Goal: Entertainment & Leisure: Consume media (video, audio)

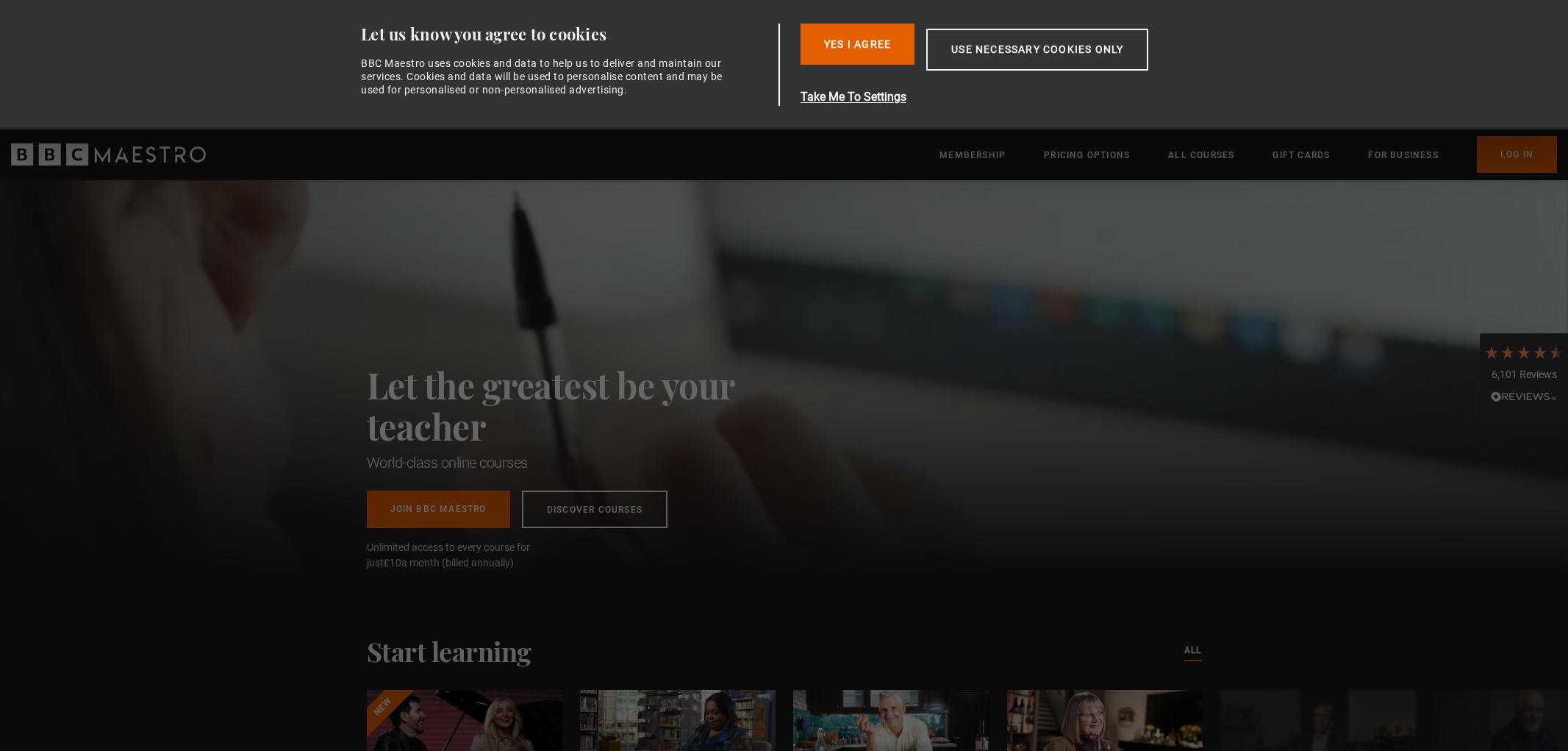
click at [995, 40] on button "Use necessary cookies only" at bounding box center [1037, 50] width 222 height 42
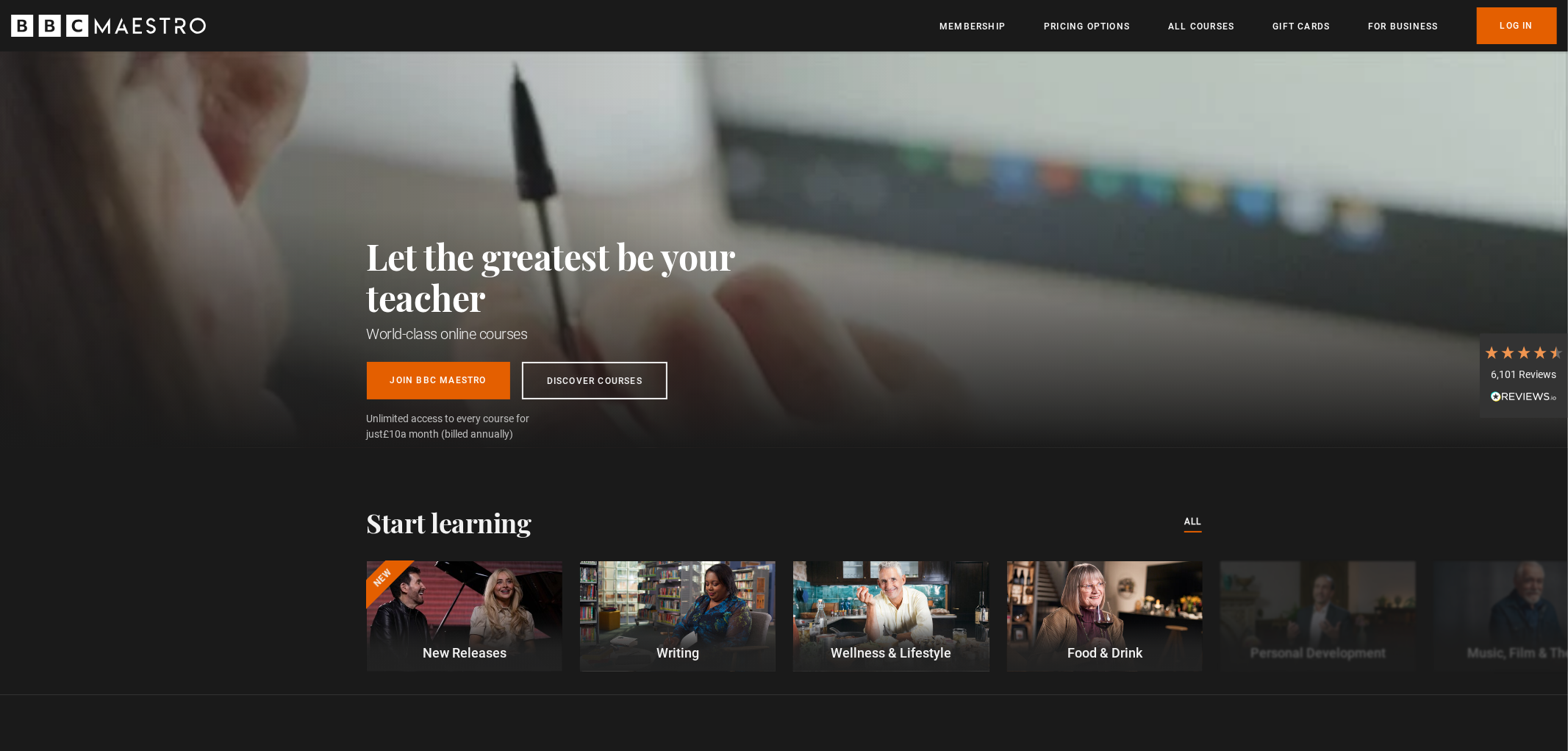
click at [1515, 182] on div "Let the greatest be your teacher World-class online courses Join BBC Maestro Di…" at bounding box center [784, 249] width 1568 height 397
click at [1523, 39] on link "Log In" at bounding box center [1504, 26] width 80 height 37
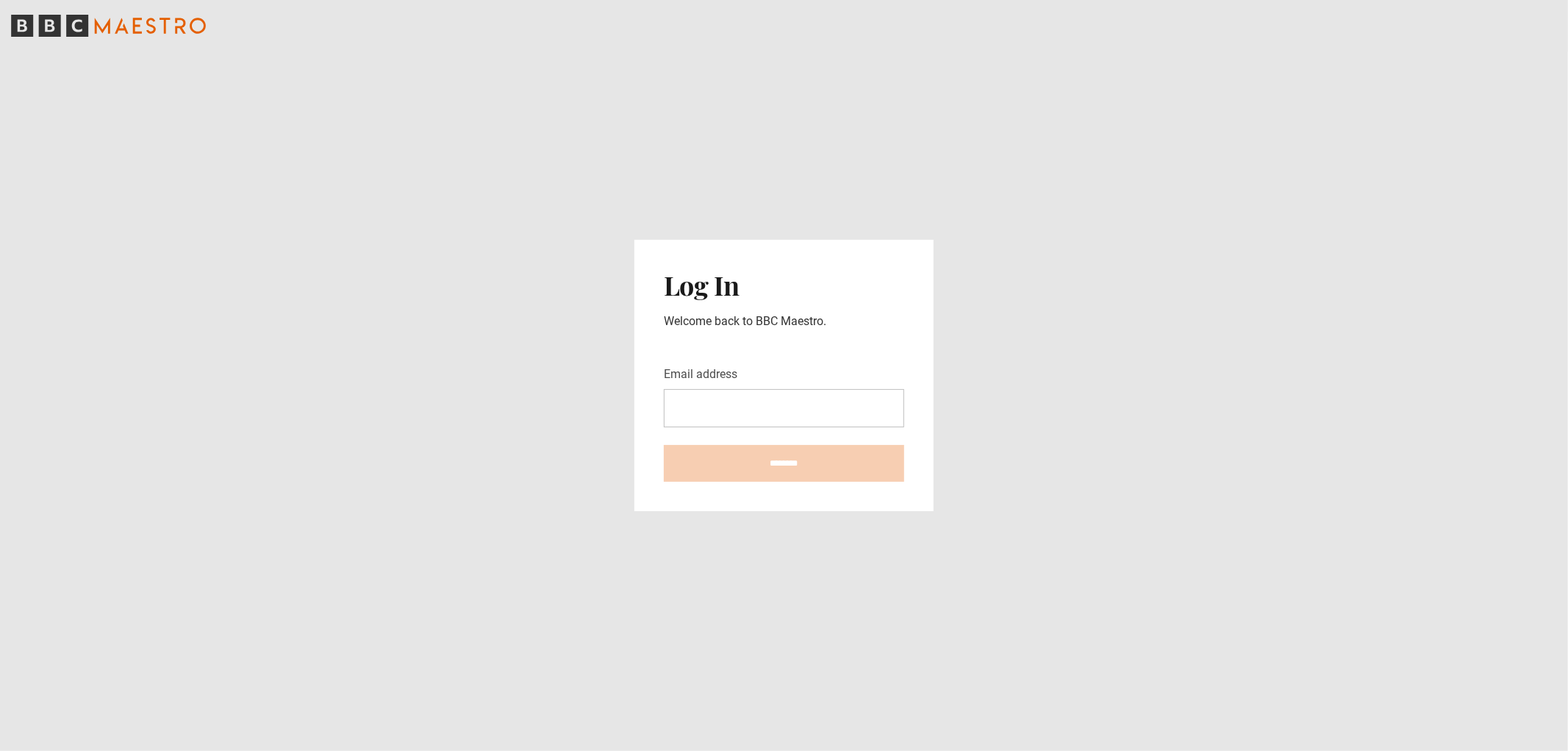
click at [737, 402] on input "Email address" at bounding box center [784, 408] width 240 height 39
type input "**********"
click at [779, 458] on input "********" at bounding box center [784, 464] width 240 height 37
type input "**********"
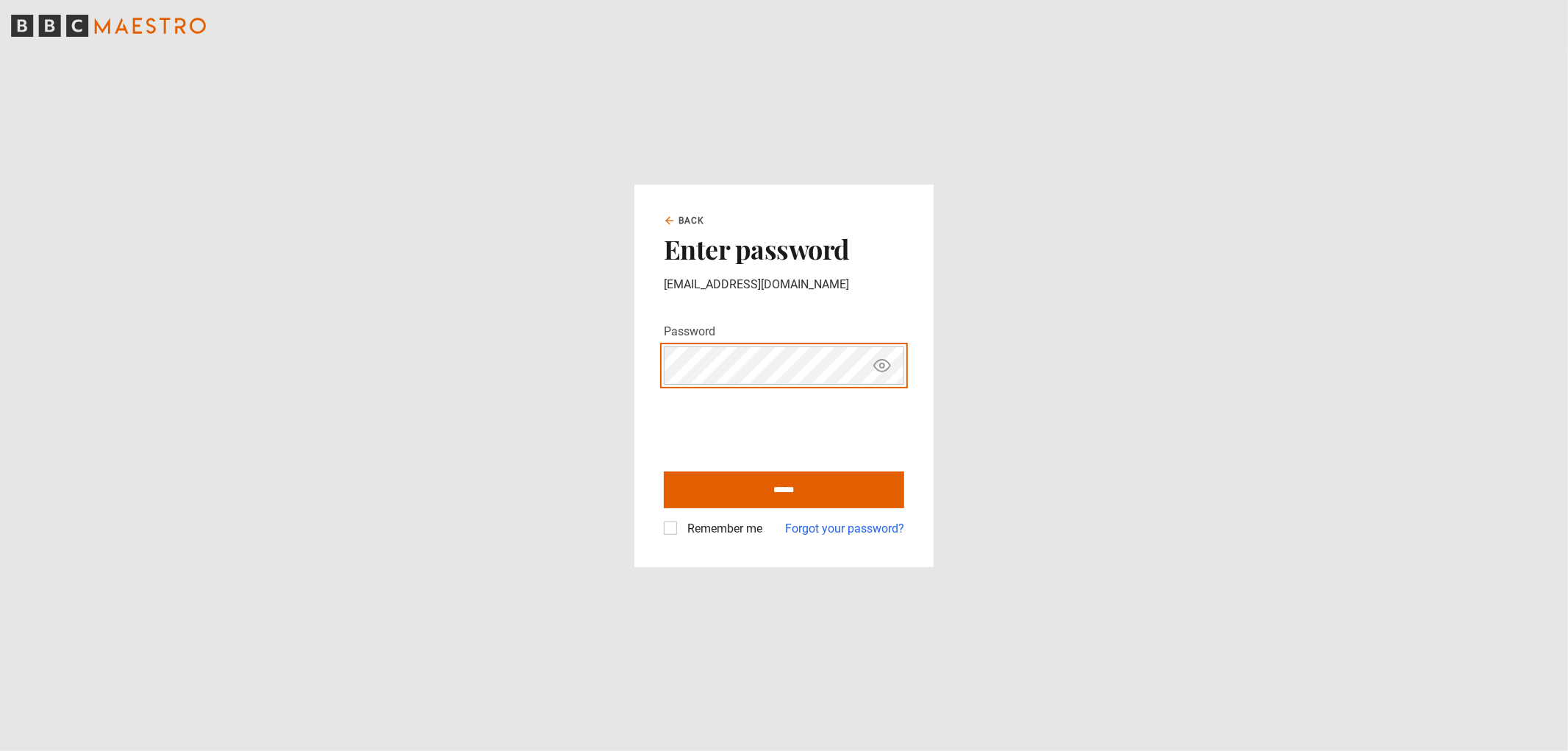
click at [664, 471] on input "******" at bounding box center [784, 490] width 240 height 37
type input "**********"
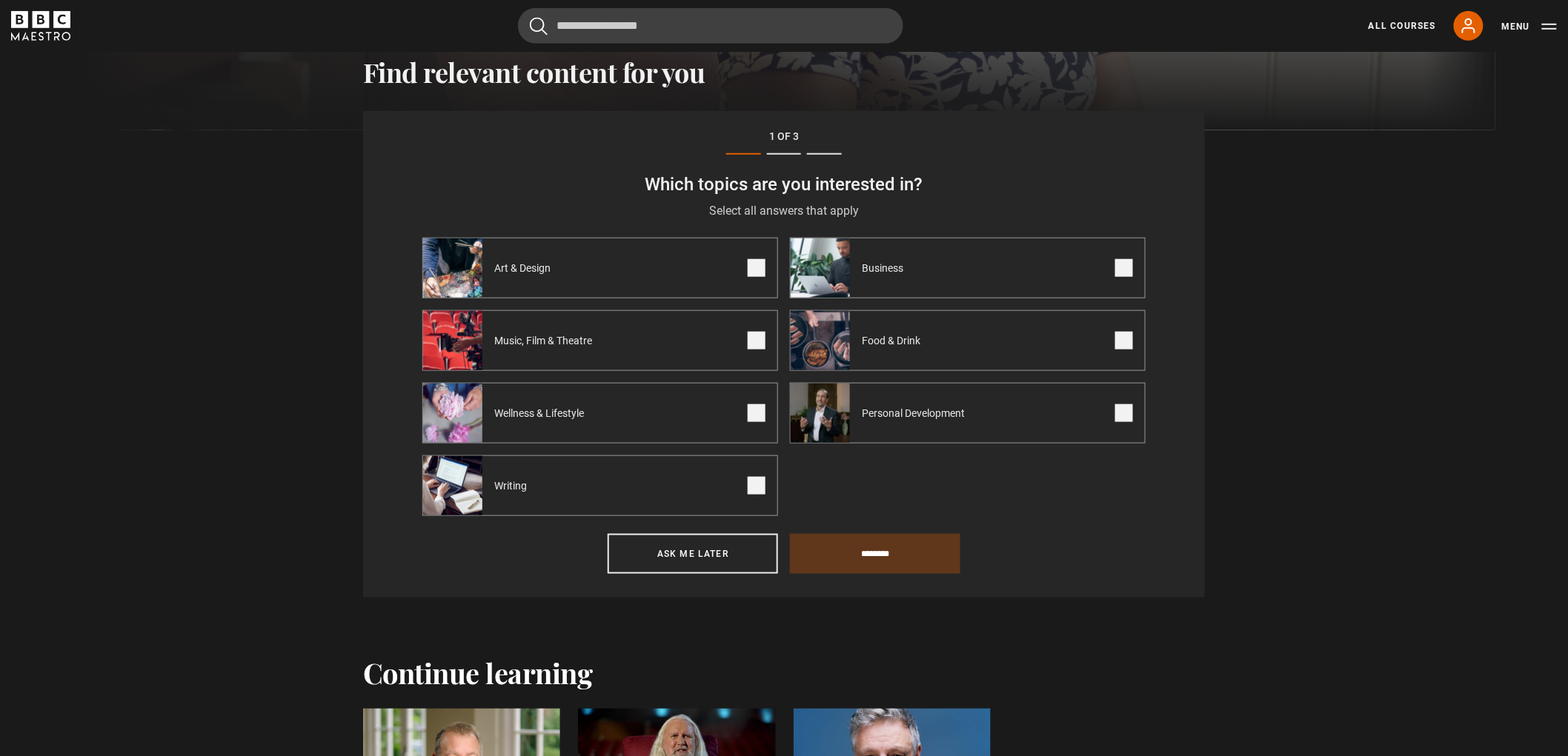
scroll to position [514, 0]
click at [743, 567] on button "Ask me later" at bounding box center [692, 553] width 170 height 40
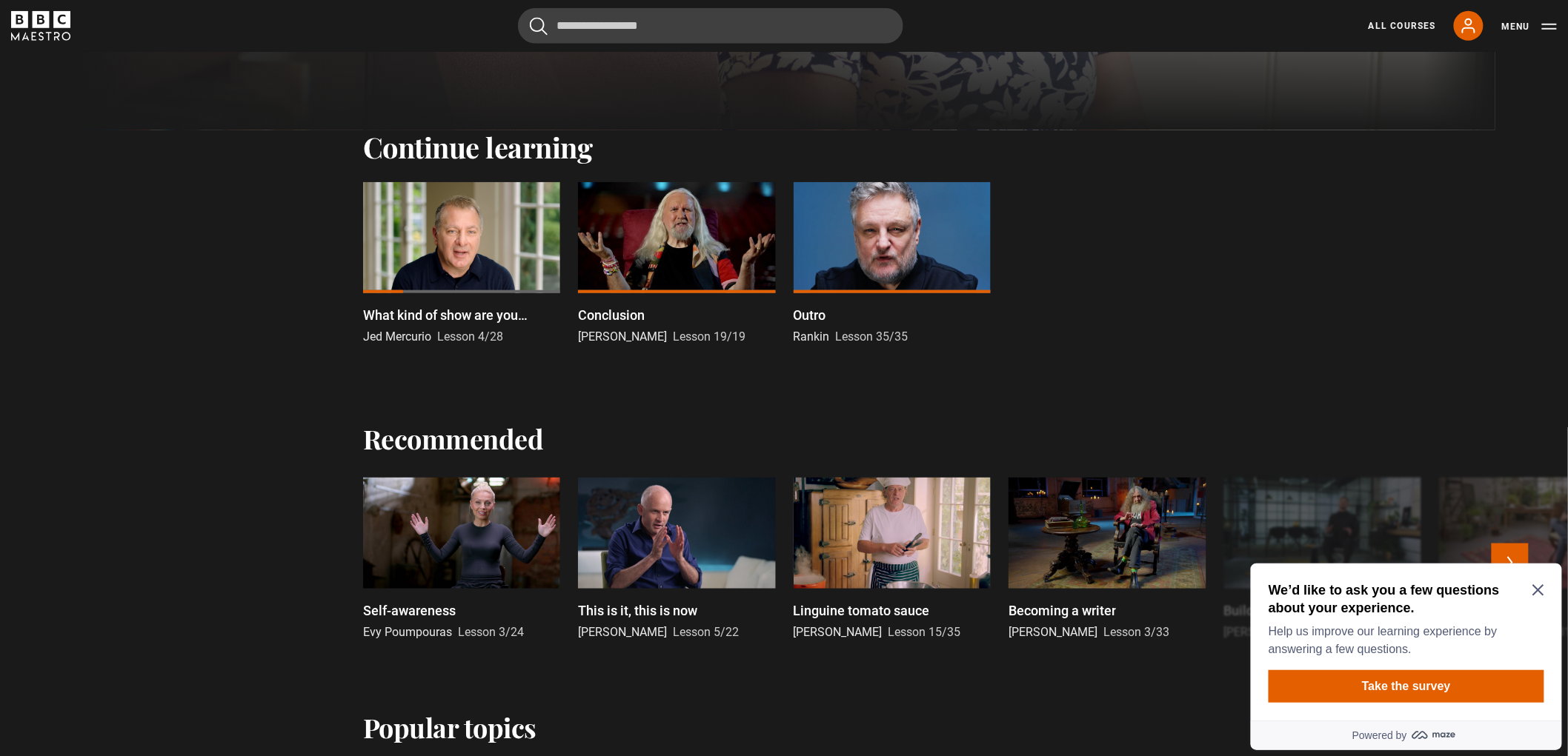
scroll to position [0, 0]
click at [1548, 586] on div "We’d like to ask you a few questions about your experience. Help us improve our…" at bounding box center [1406, 641] width 311 height 157
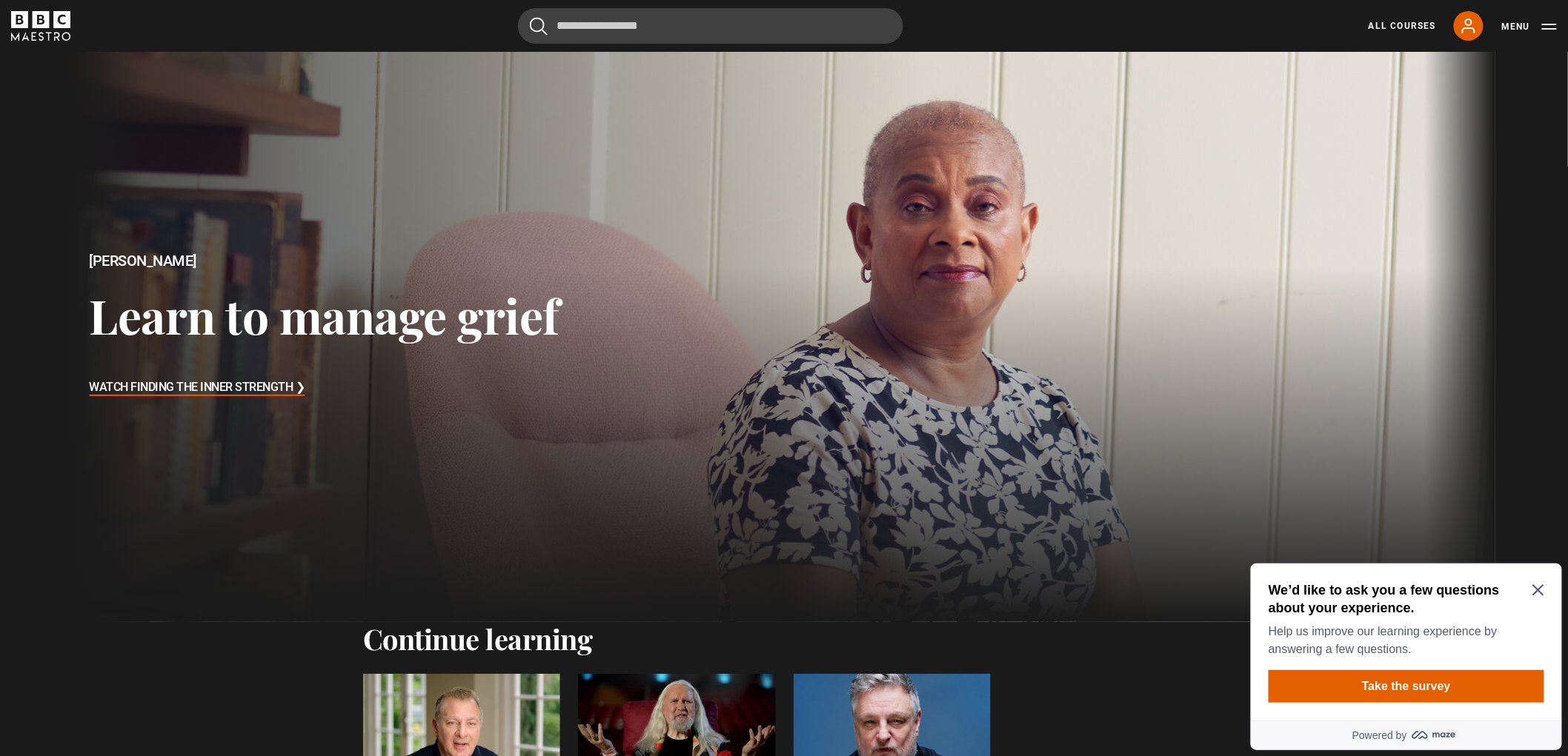
scroll to position [20, 0]
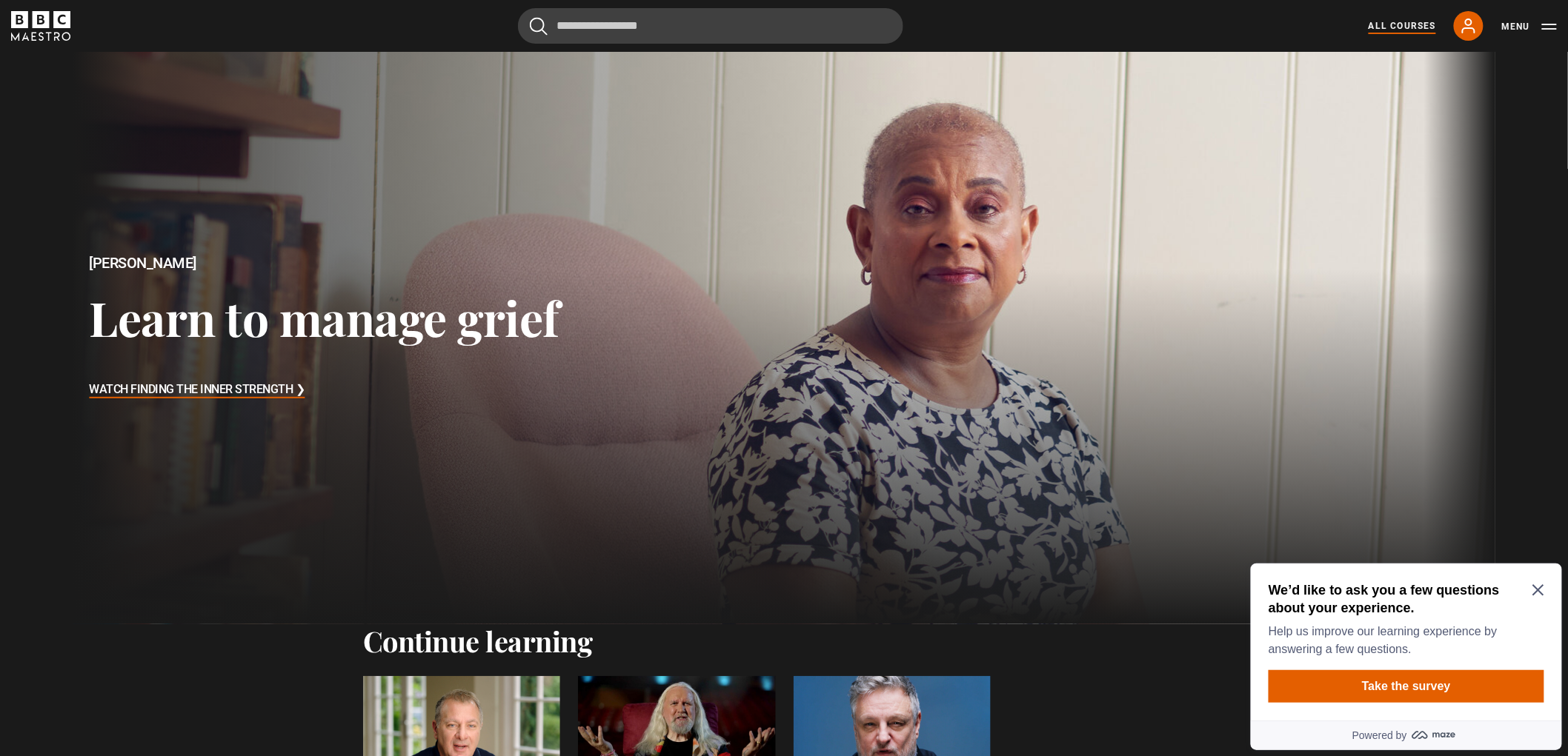
click at [1419, 25] on link "All Courses" at bounding box center [1402, 26] width 68 height 14
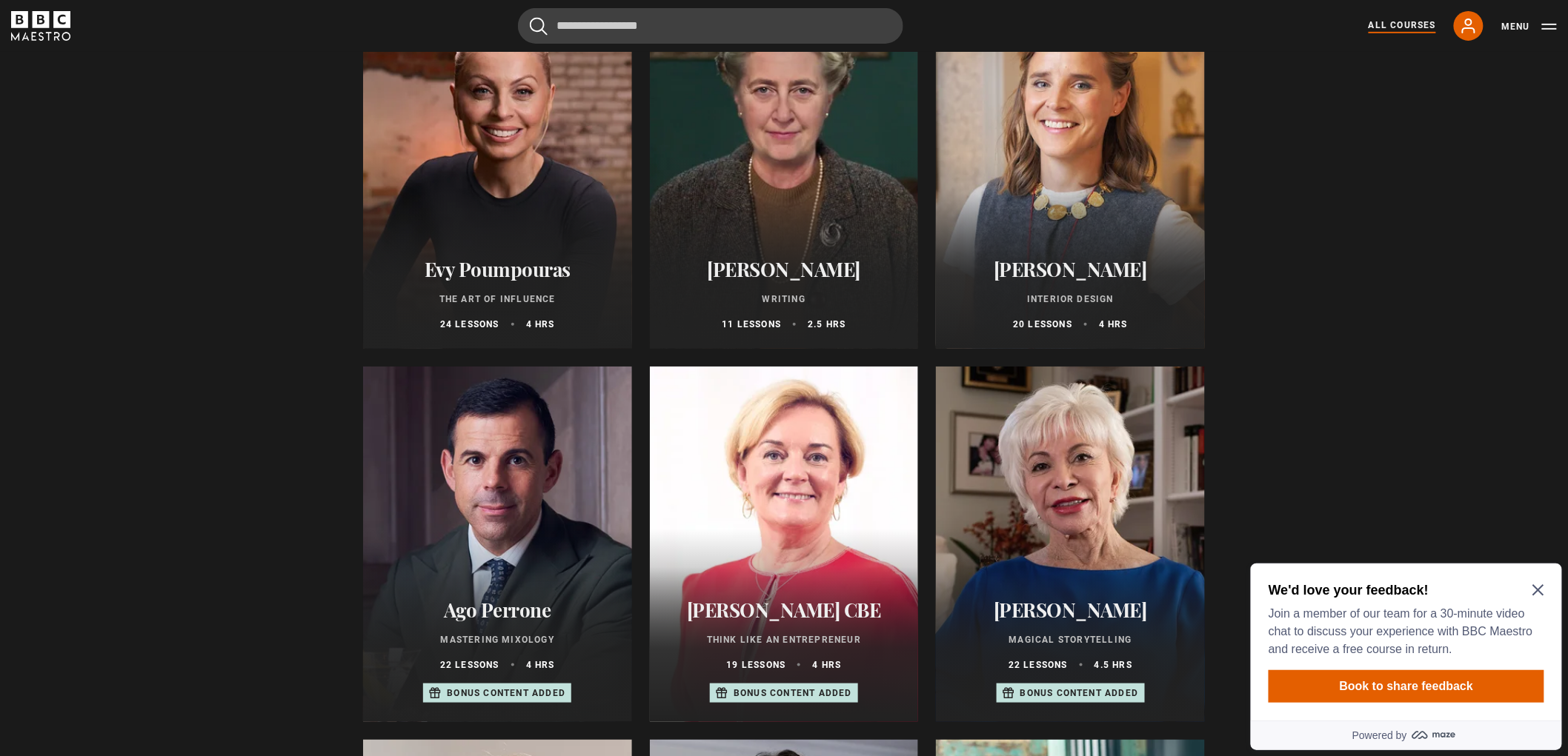
scroll to position [247, 0]
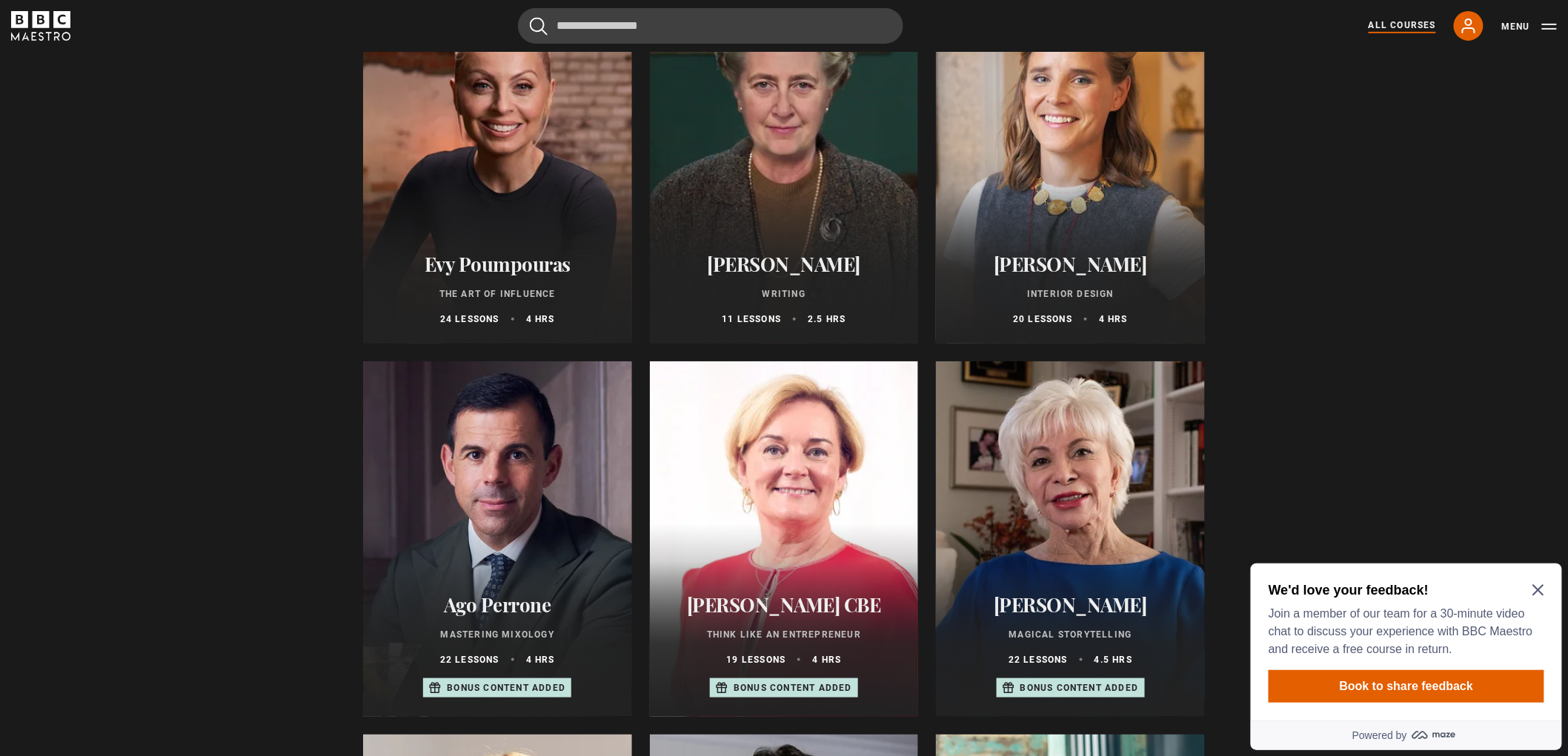
click at [1544, 593] on div "We'd love your feedback! Join a member of our team for a 30-minute video chat t…" at bounding box center [1406, 641] width 311 height 157
click at [1543, 592] on div "We'd love your feedback! Join a member of our team for a 30-minute video chat t…" at bounding box center [1406, 641] width 311 height 157
click at [1534, 589] on icon "Close Maze Prompt" at bounding box center [1538, 589] width 12 height 12
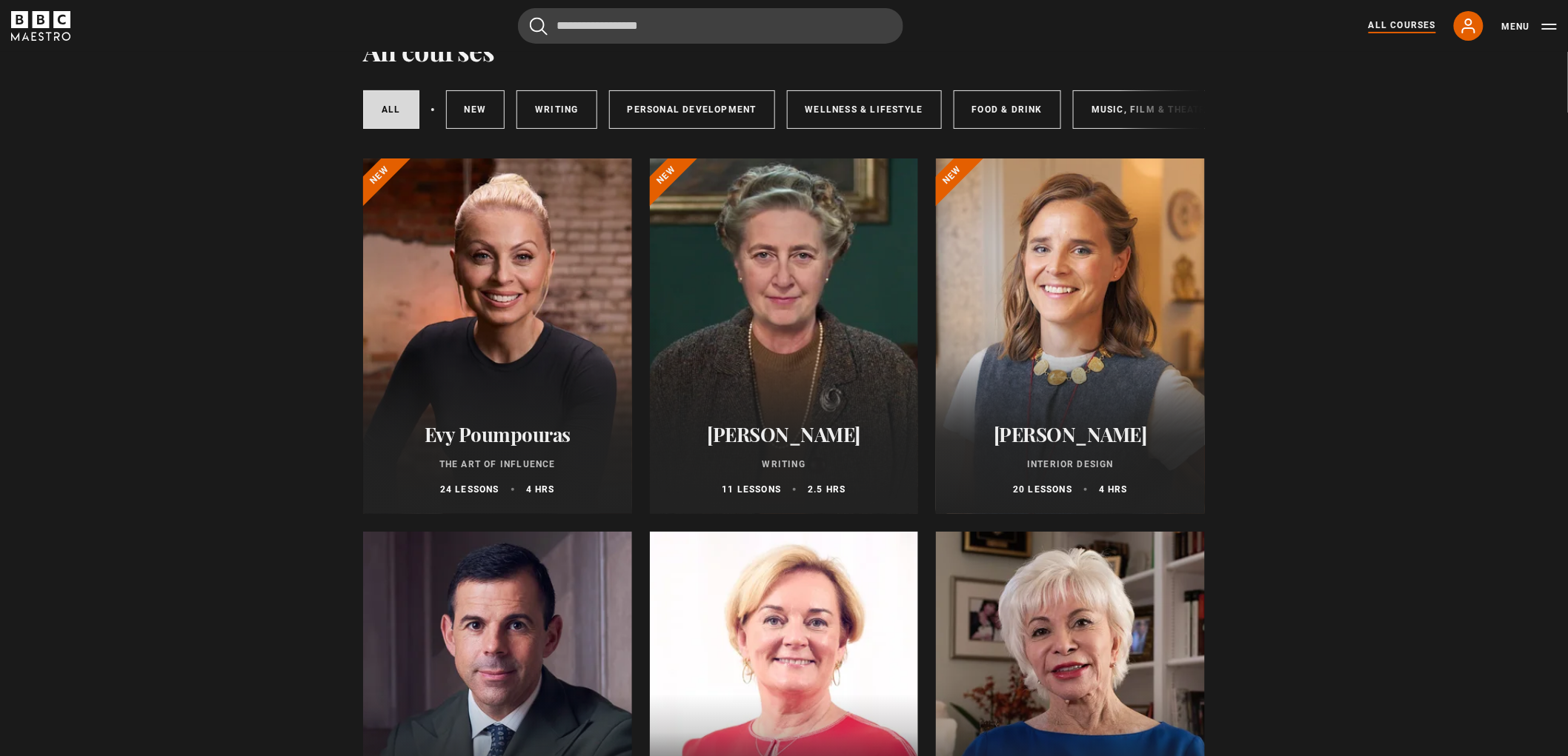
scroll to position [0, 0]
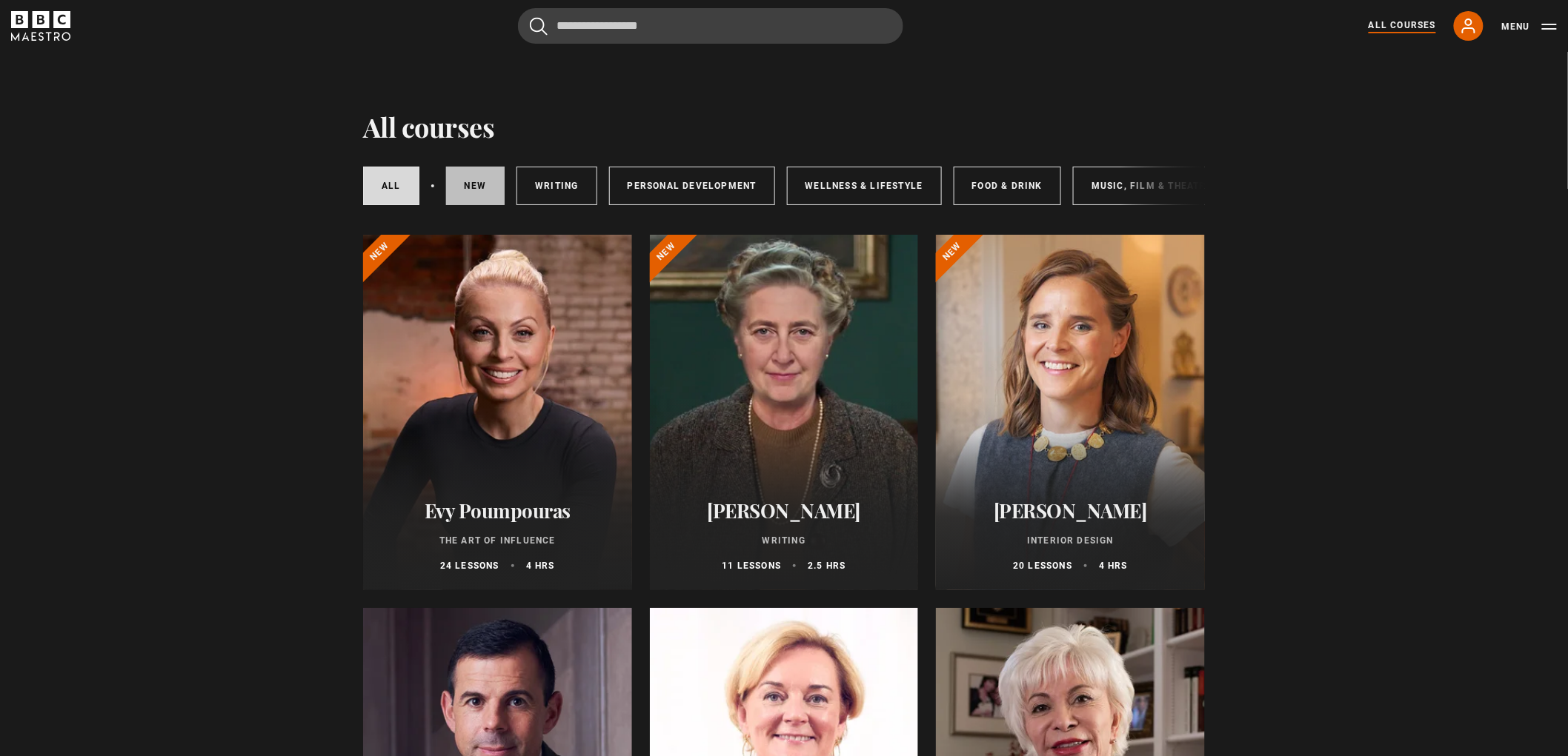
click at [480, 169] on link "New courses" at bounding box center [476, 186] width 59 height 39
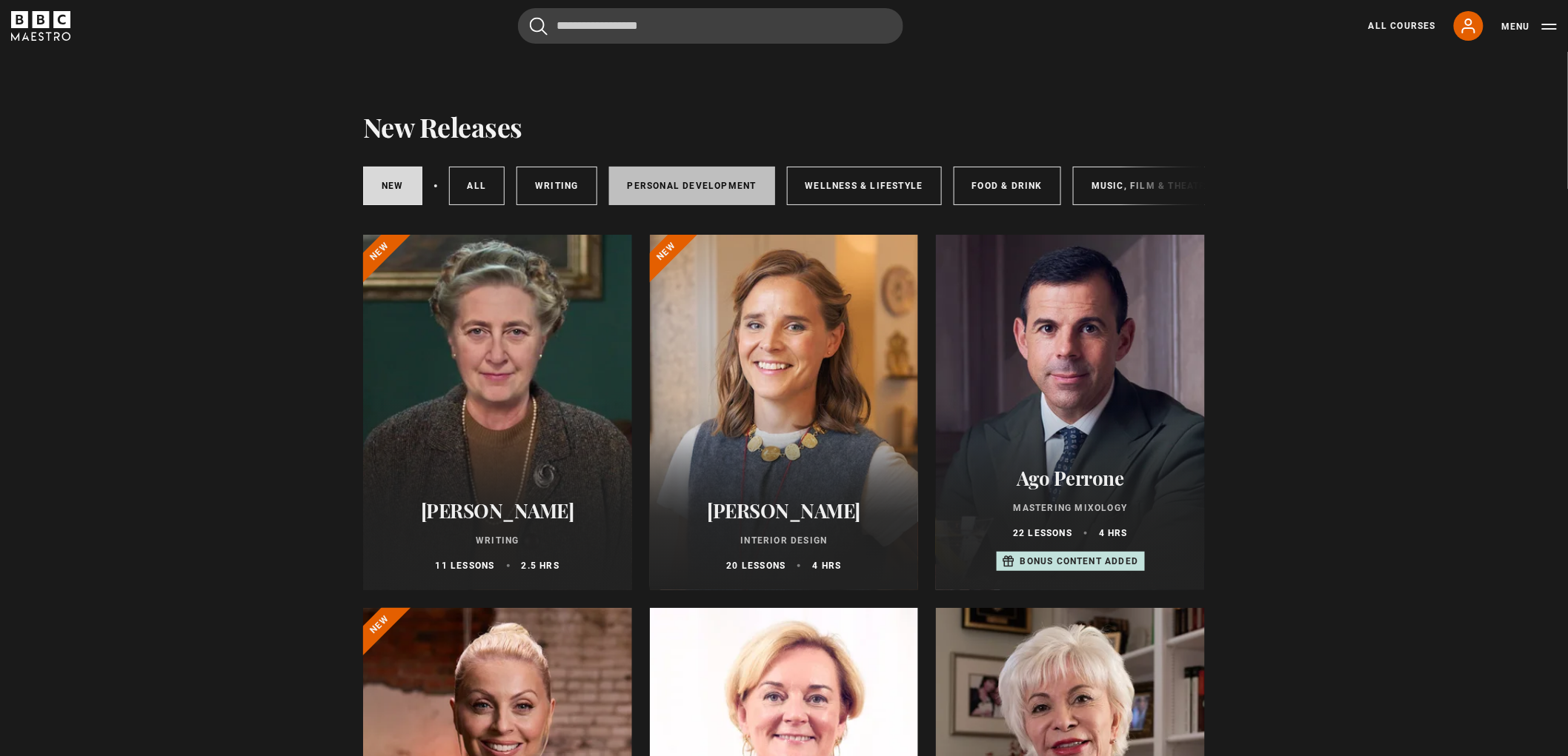
click at [657, 182] on link "Personal Development" at bounding box center [692, 186] width 166 height 39
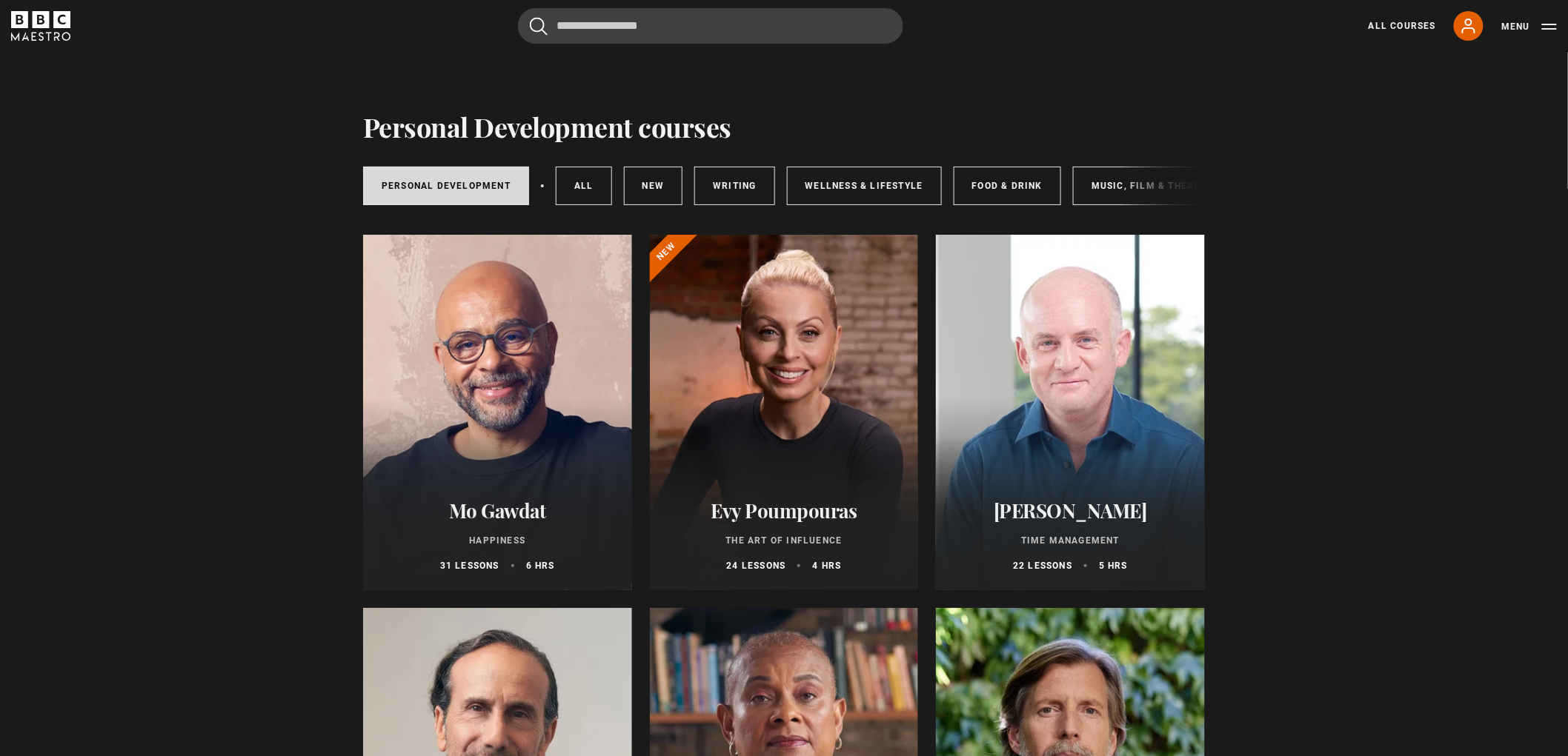
click at [45, 25] on icon "BBC Maestro" at bounding box center [41, 19] width 17 height 17
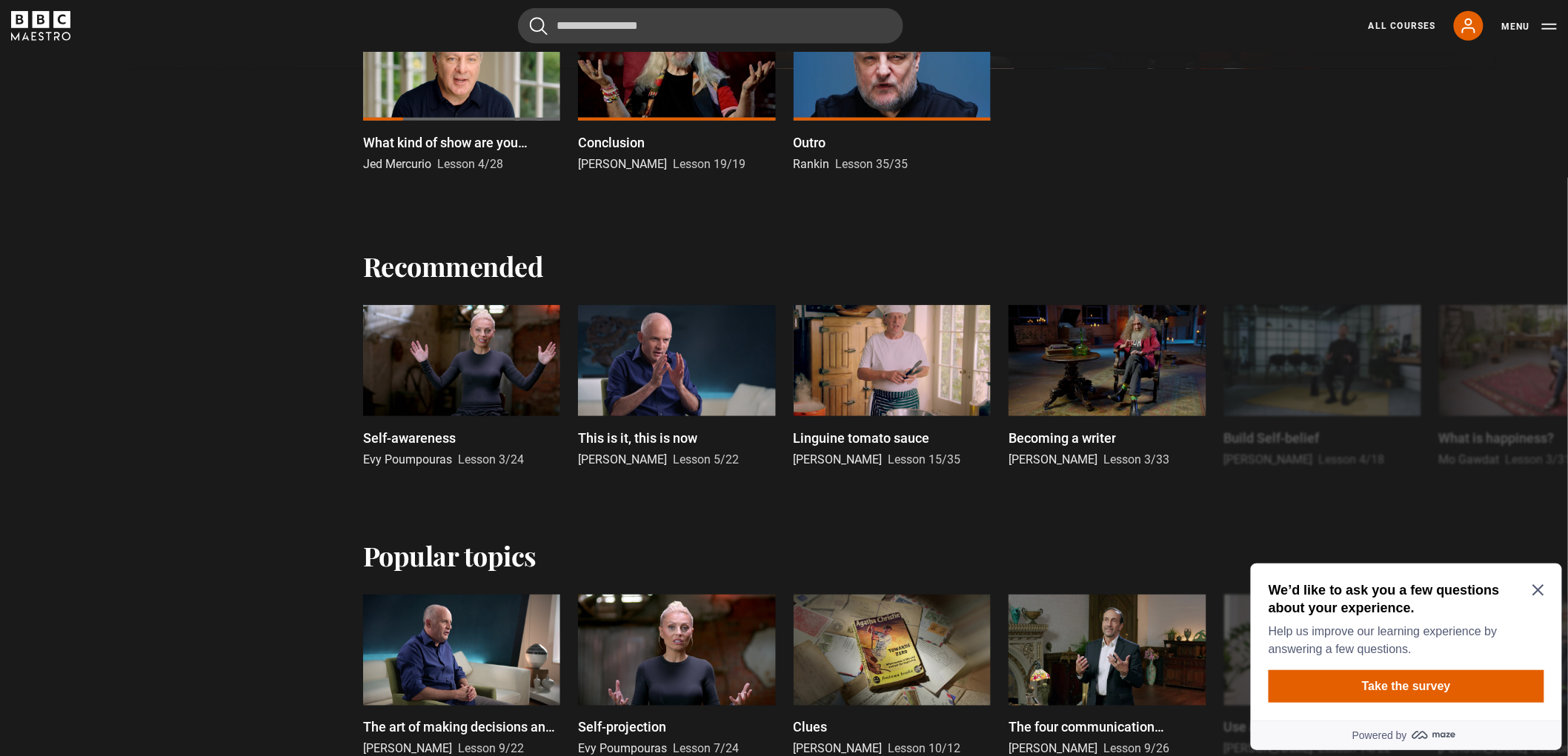
scroll to position [82, 0]
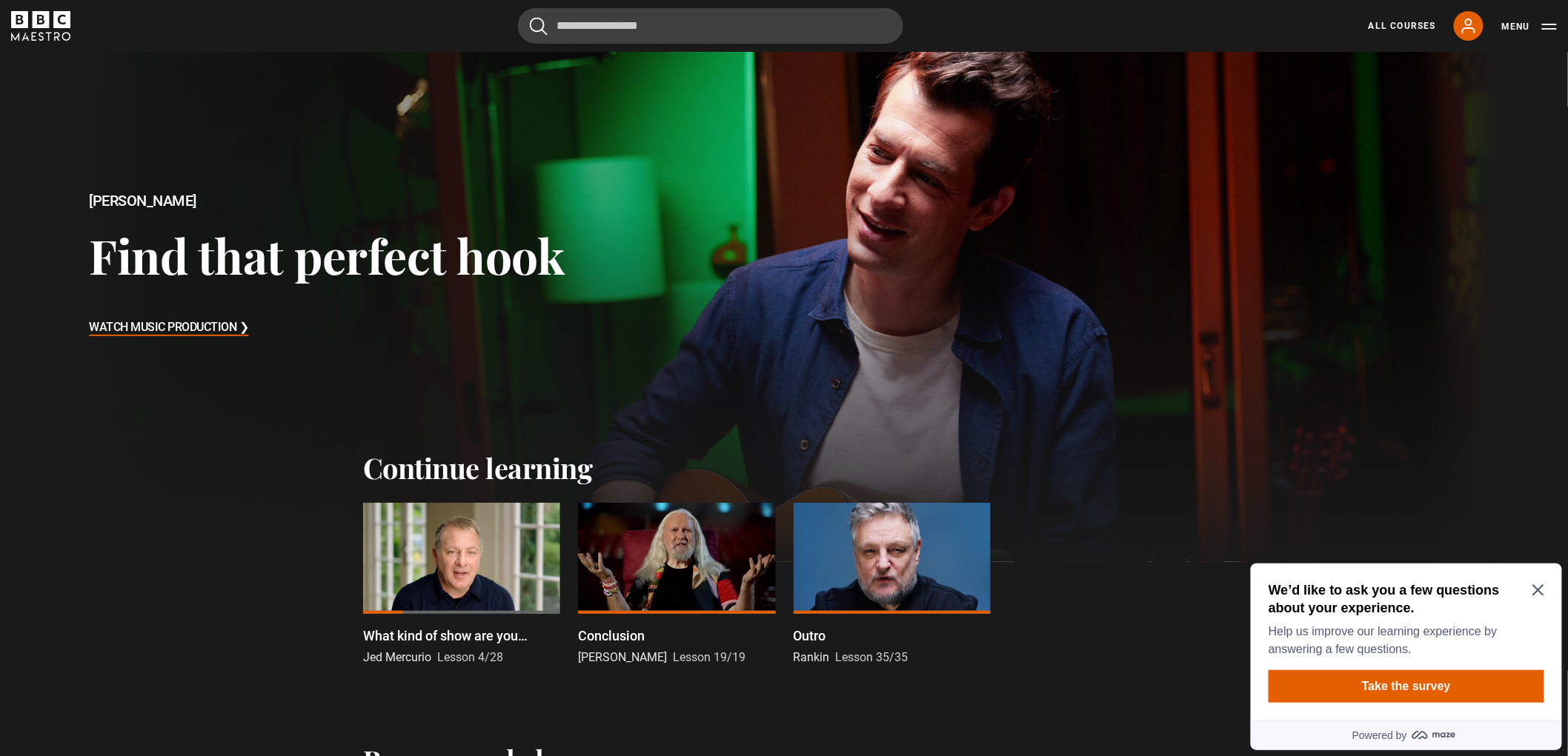
click at [439, 541] on div at bounding box center [461, 557] width 197 height 111
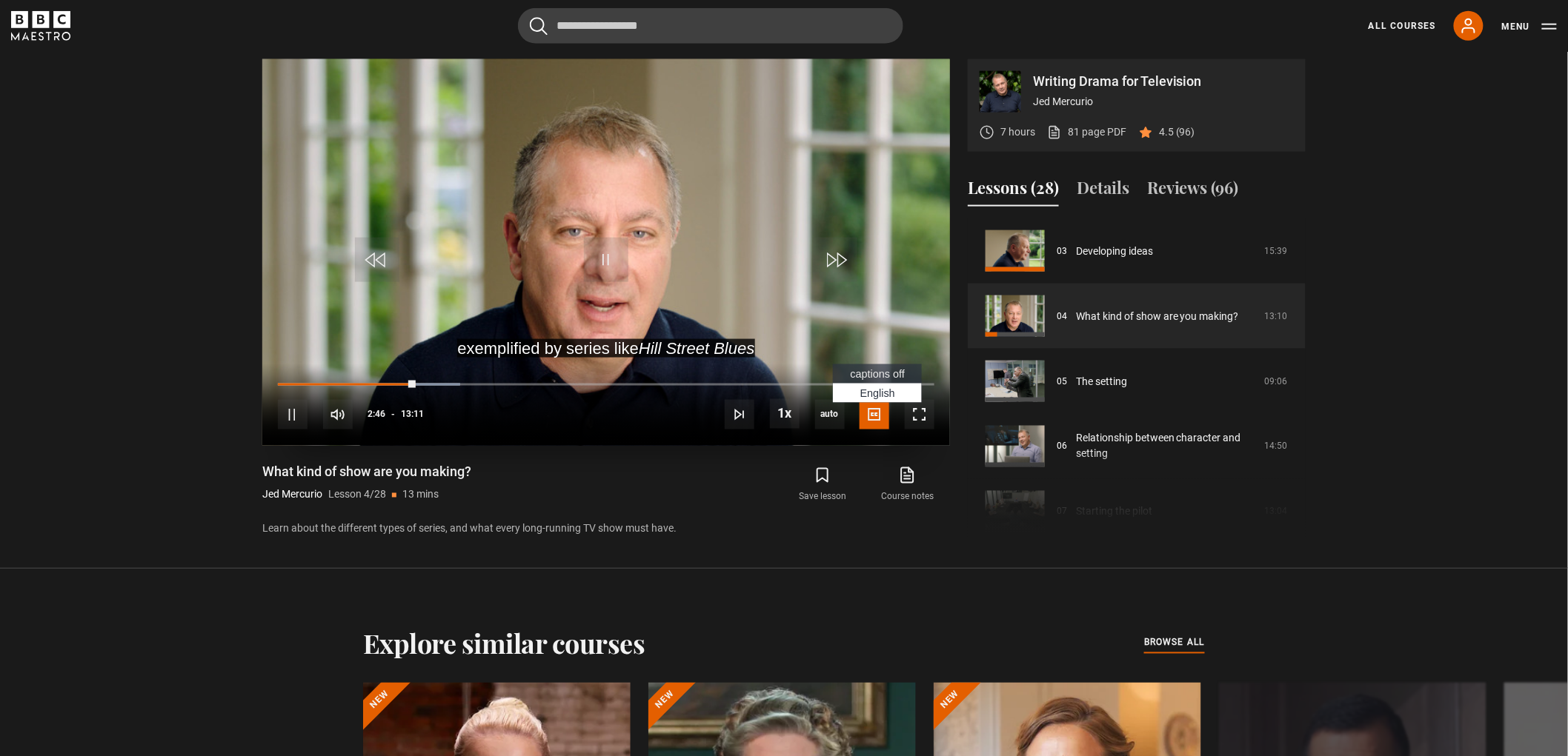
click at [883, 375] on span "captions off" at bounding box center [878, 374] width 54 height 12
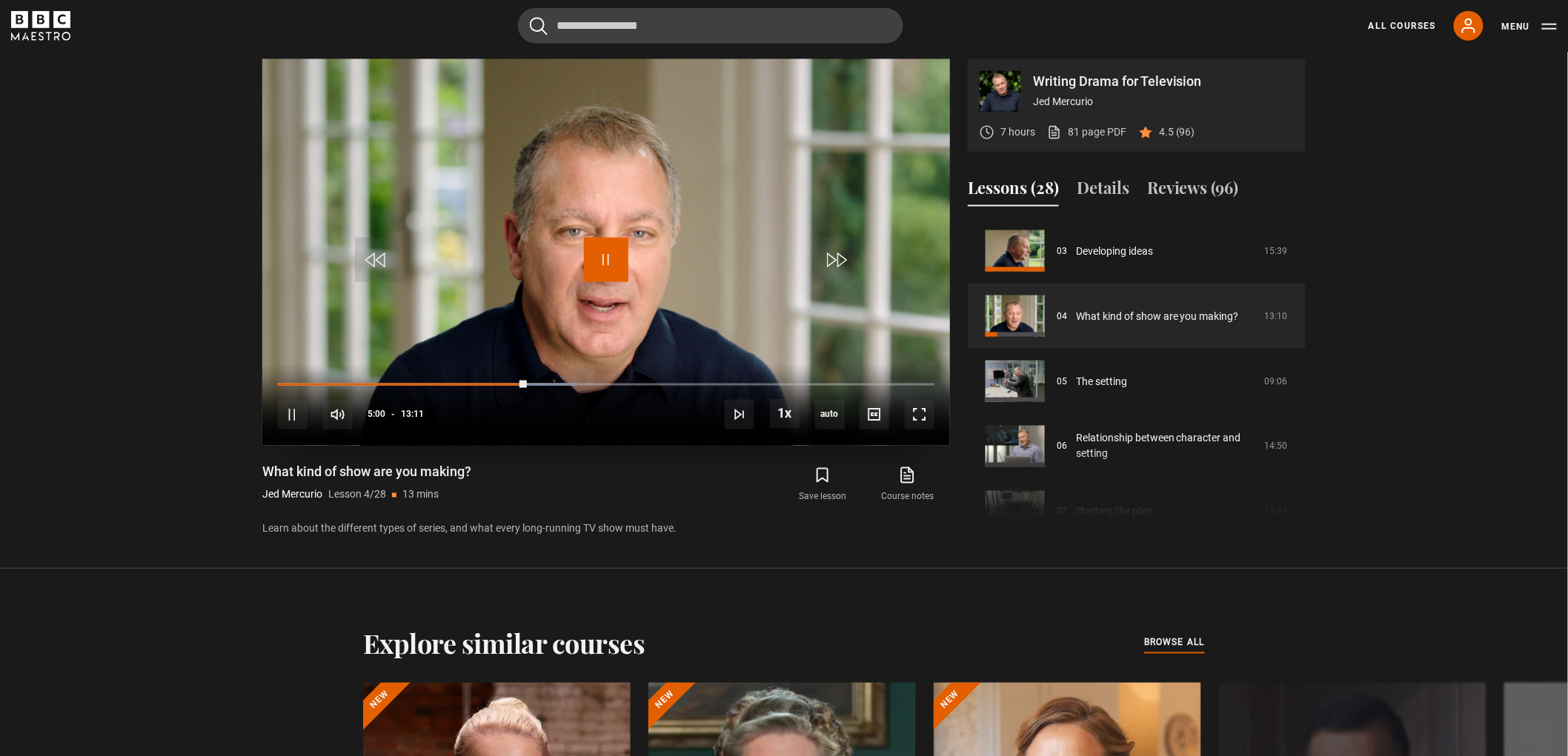
click at [602, 275] on span "Video Player" at bounding box center [606, 260] width 45 height 45
